Goal: Navigation & Orientation: Find specific page/section

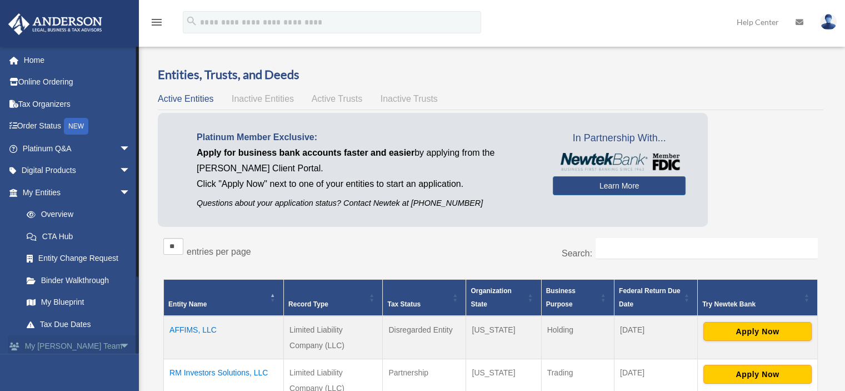
click at [120, 345] on span "arrow_drop_down" at bounding box center [130, 346] width 22 height 23
click at [119, 345] on span "arrow_drop_up" at bounding box center [130, 346] width 22 height 23
click at [45, 102] on link "Tax Organizers" at bounding box center [77, 104] width 139 height 22
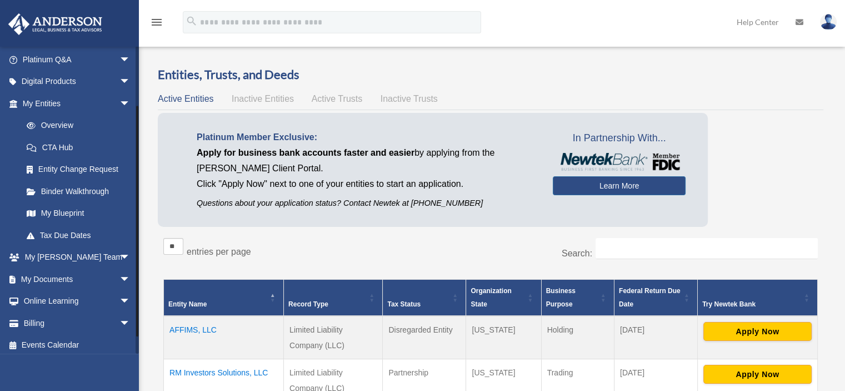
scroll to position [93, 0]
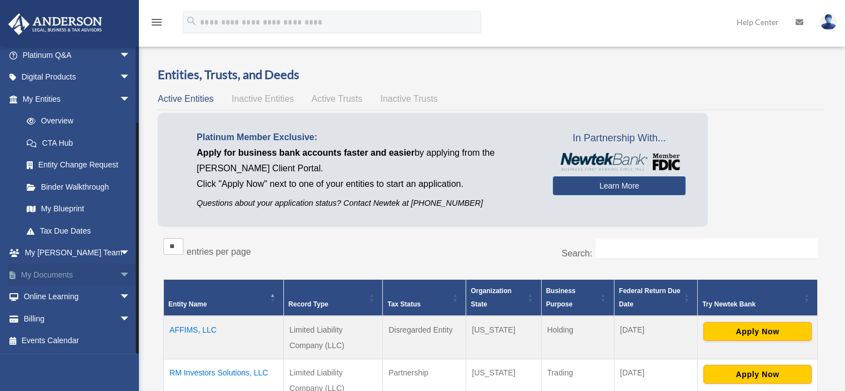
click at [59, 268] on link "My Documents arrow_drop_down" at bounding box center [77, 274] width 139 height 22
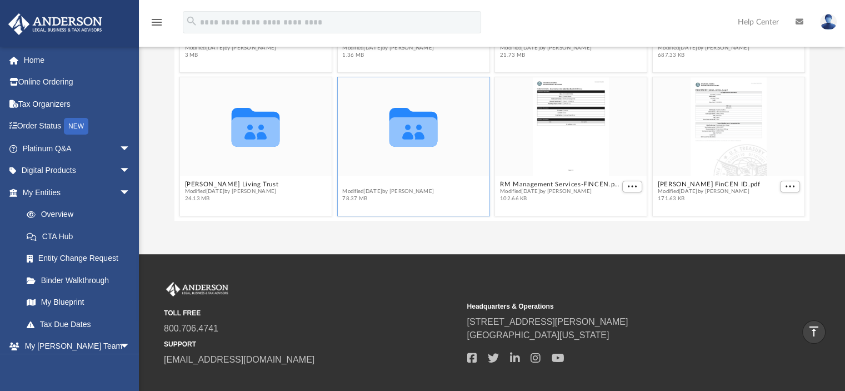
scroll to position [34, 0]
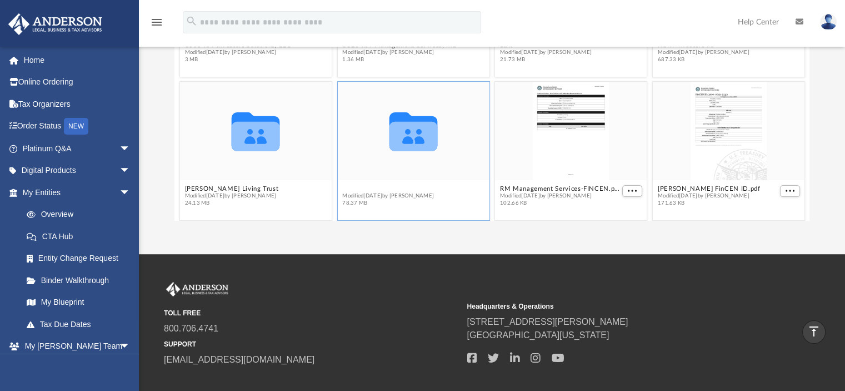
click at [348, 185] on div "Collaborated Folder 1065 RM Investors Solutions, LLC Modified Wed Jan 15 2025 b…" at bounding box center [492, 94] width 636 height 252
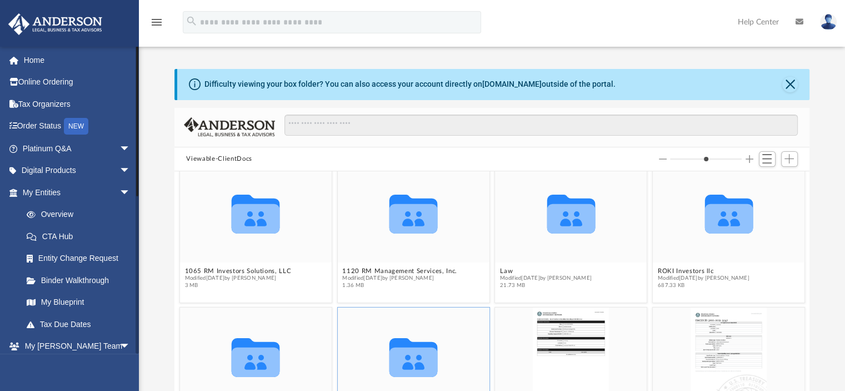
scroll to position [12, 0]
